Goal: Information Seeking & Learning: Compare options

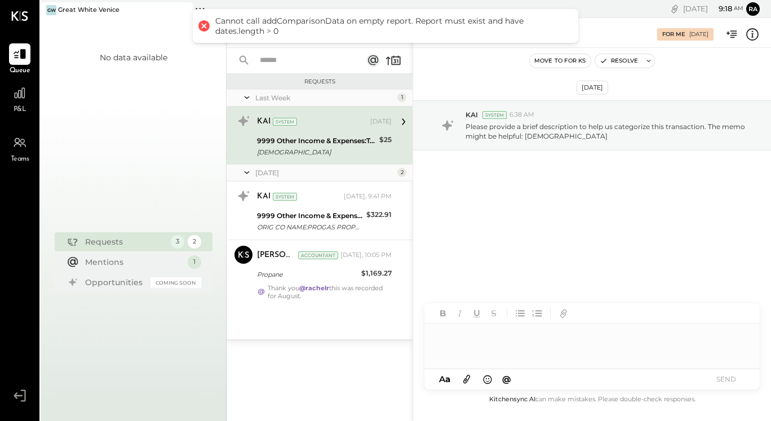
click at [178, 87] on div "No data available" at bounding box center [133, 134] width 185 height 186
click at [12, 96] on div at bounding box center [19, 92] width 21 height 21
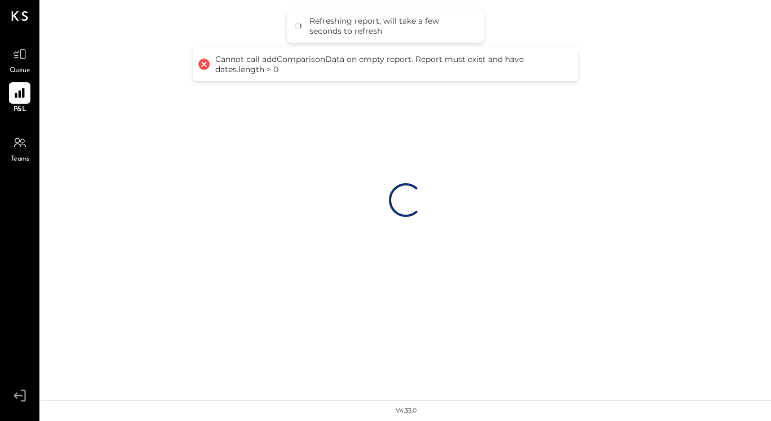
click at [206, 60] on div at bounding box center [204, 64] width 16 height 16
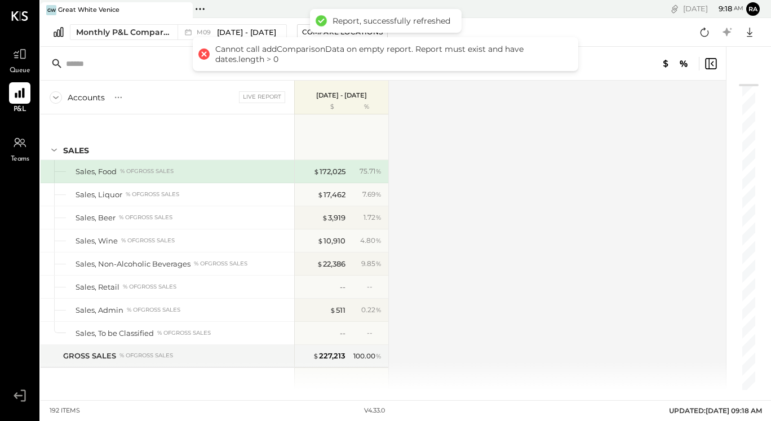
click at [204, 56] on div at bounding box center [204, 54] width 16 height 16
click at [607, 24] on div "Monthly P&L Comparison M09 [DATE] - [DATE] Compare Locations Google Sheets Excel" at bounding box center [406, 32] width 730 height 29
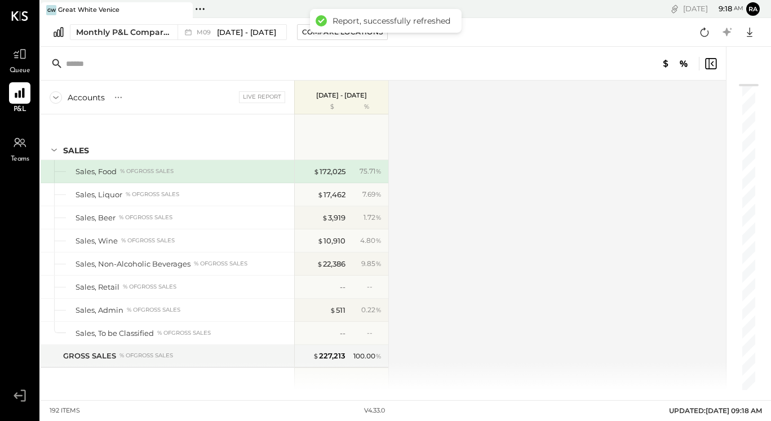
click at [267, 1] on div "Pinned Locations ( 1 ) [GEOGRAPHIC_DATA] No locations detected" at bounding box center [302, 9] width 218 height 18
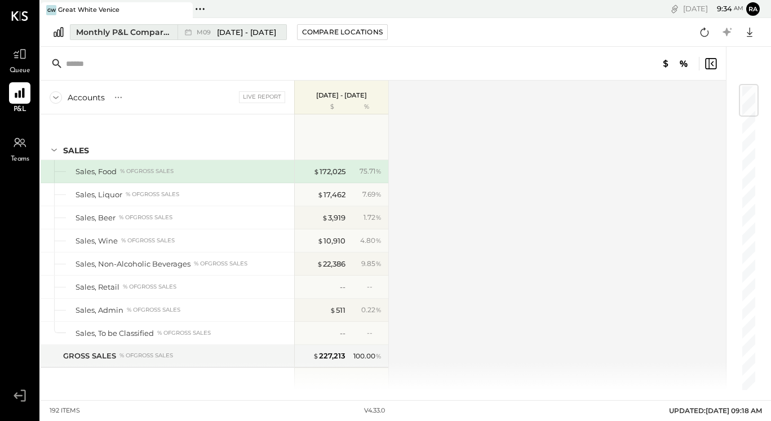
click at [263, 38] on div "M09 [DATE] - [DATE]" at bounding box center [229, 32] width 103 height 15
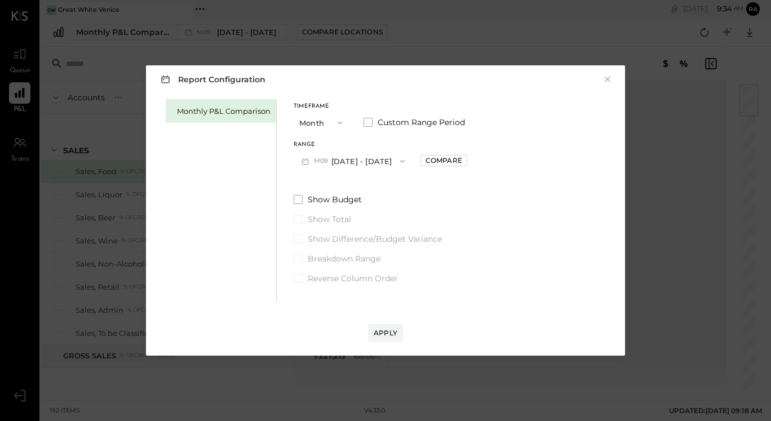
click at [352, 162] on button "M09 [DATE] - [DATE]" at bounding box center [353, 160] width 119 height 21
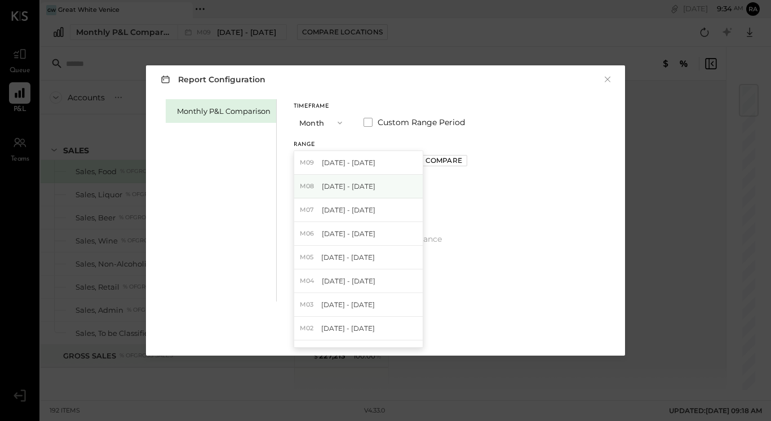
click at [351, 180] on div "M08 [DATE] - [DATE]" at bounding box center [358, 187] width 128 height 24
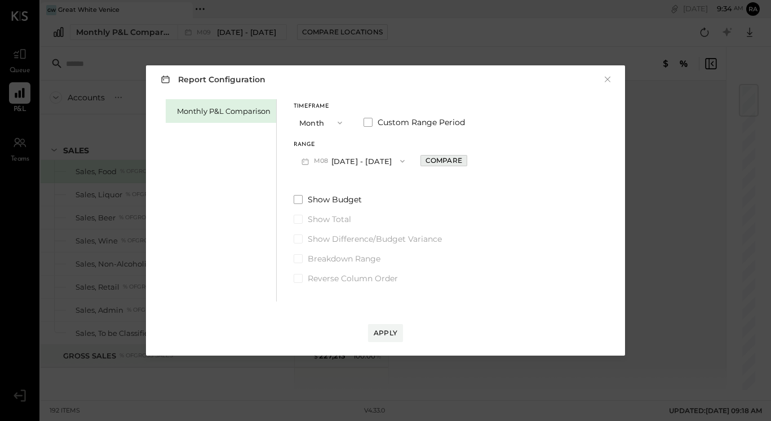
click at [448, 157] on div "Compare" at bounding box center [443, 161] width 37 height 10
click at [522, 161] on icon "button" at bounding box center [524, 161] width 5 height 3
click at [465, 158] on icon "button" at bounding box center [468, 161] width 7 height 7
type input "*"
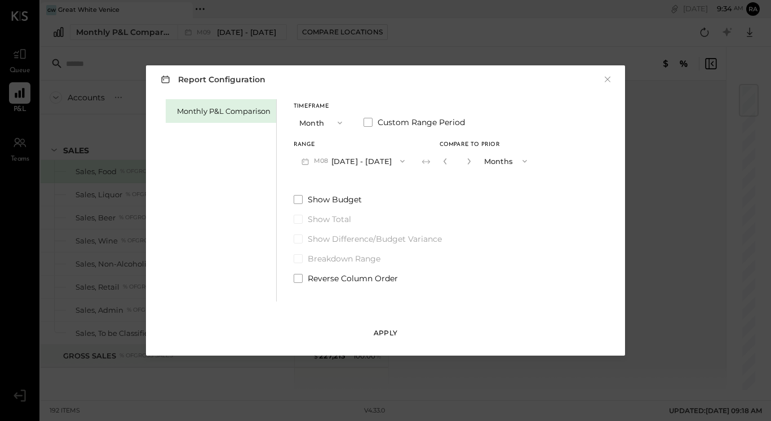
click at [385, 332] on div "Apply" at bounding box center [386, 333] width 24 height 10
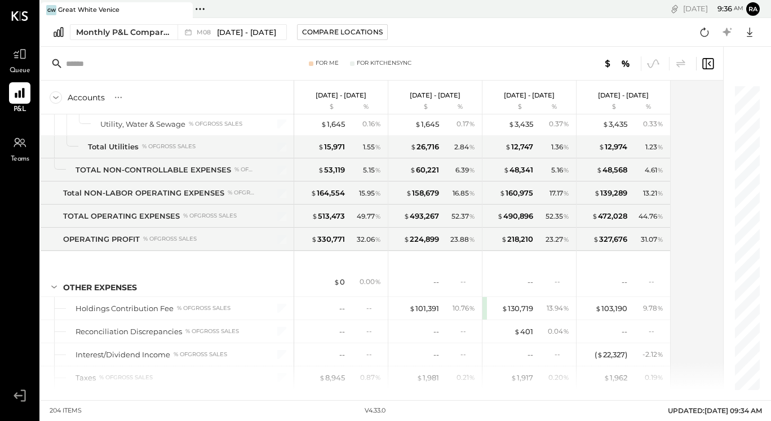
scroll to position [3370, 0]
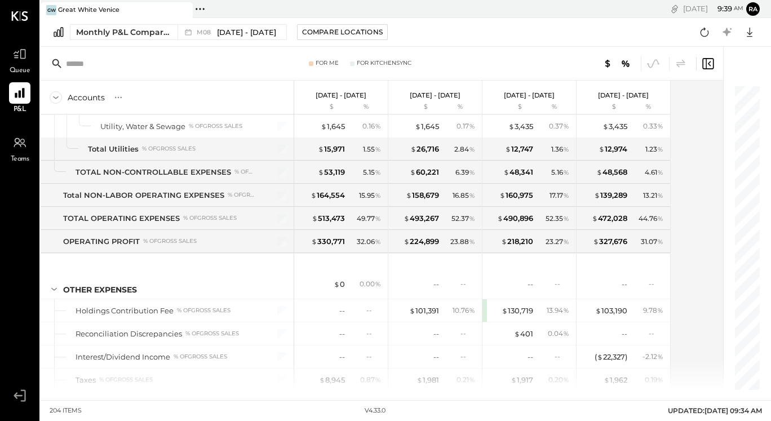
click at [521, 54] on div "For Me For KitchenSync" at bounding box center [382, 64] width 682 height 34
